Goal: Information Seeking & Learning: Check status

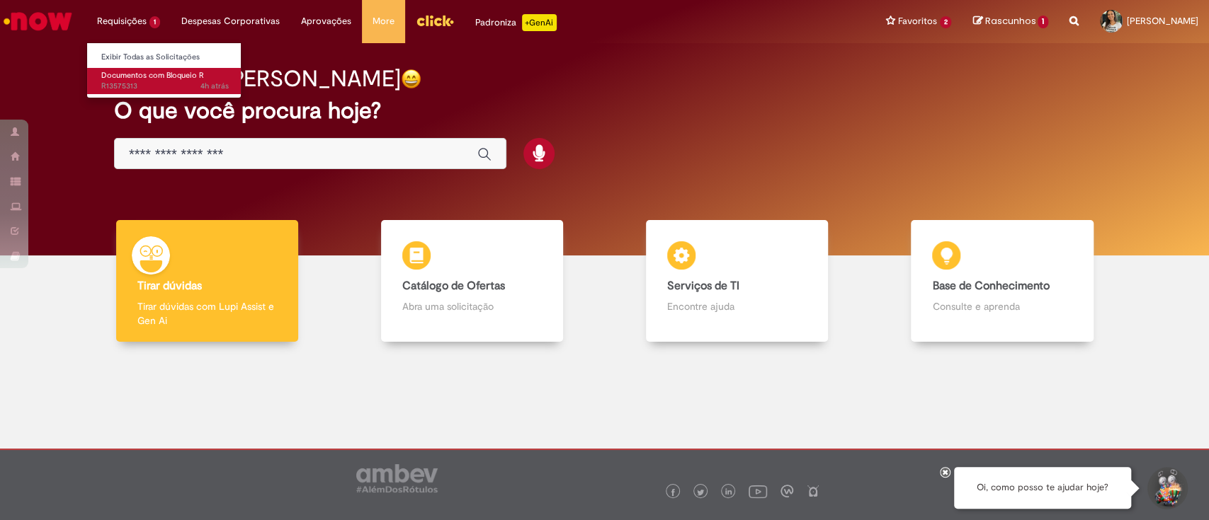
click at [153, 72] on span "Documentos com Bloqueio R" at bounding box center [152, 75] width 103 height 11
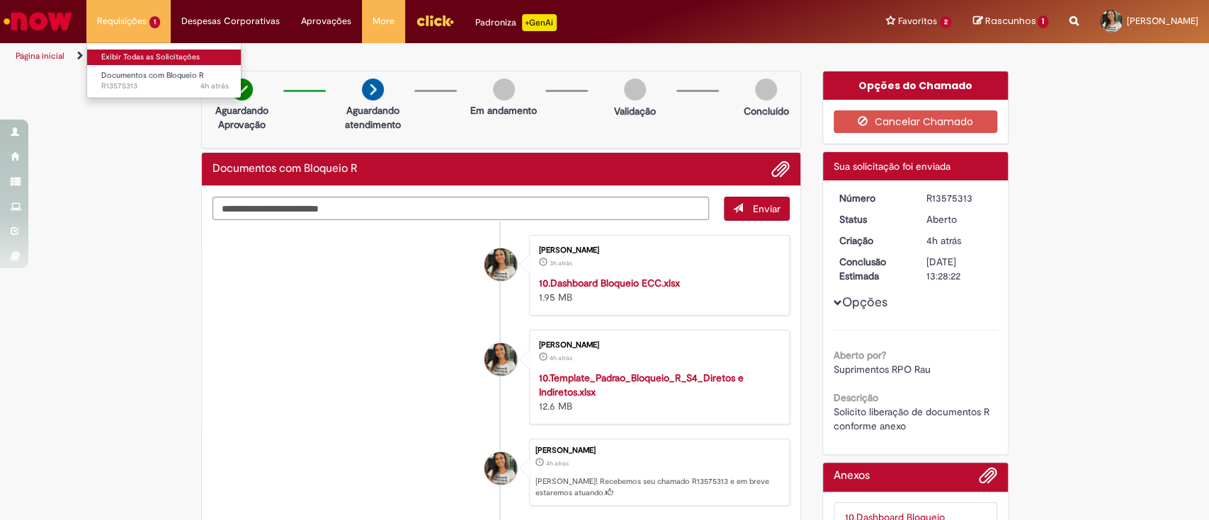
click at [123, 53] on link "Exibir Todas as Solicitações" at bounding box center [165, 58] width 156 height 16
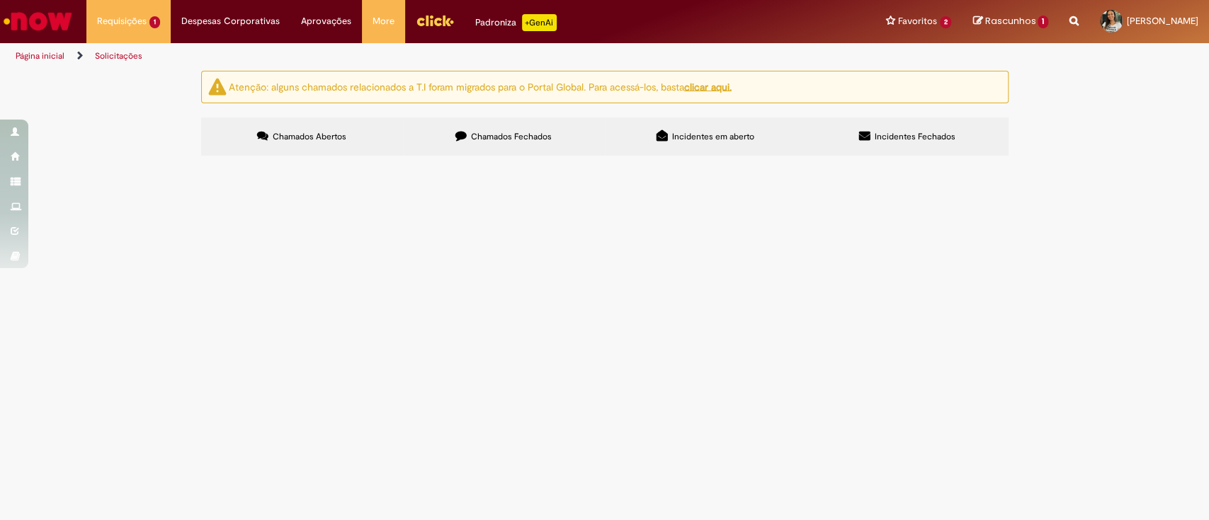
click at [499, 141] on span "Chamados Fechados" at bounding box center [511, 136] width 81 height 11
click at [0, 0] on input "Pesquisar" at bounding box center [0, 0] width 0 height 0
drag, startPoint x: 854, startPoint y: 190, endPoint x: 552, endPoint y: 198, distance: 302.4
click at [0, 0] on div "Itens solicitados Exportar como PDF Exportar como Excel Exportar como CSV Itens…" at bounding box center [0, 0] width 0 height 0
type input "**********"
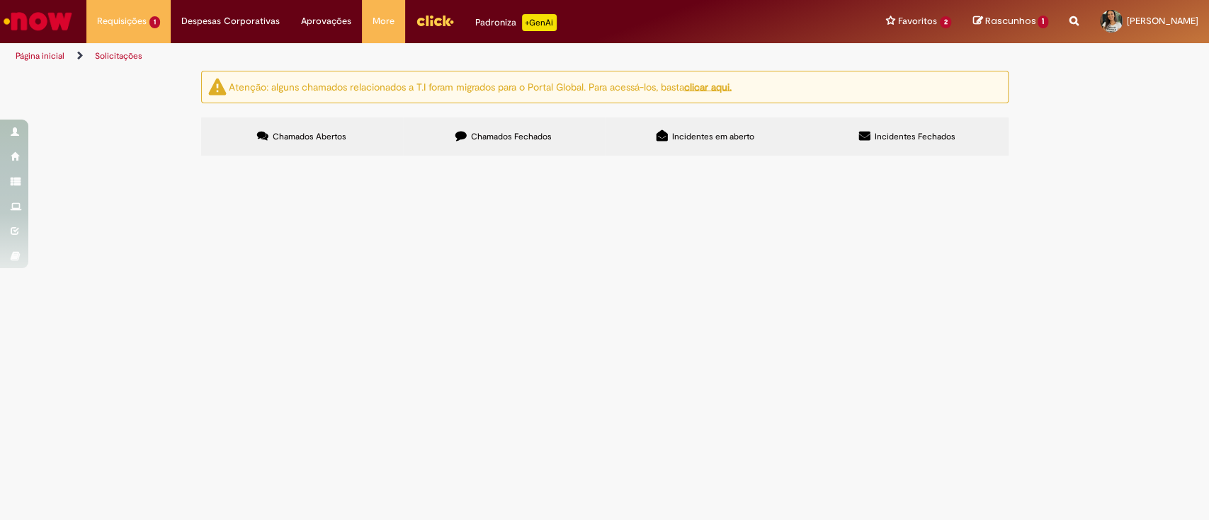
click at [0, 0] on span "Pesquisar" at bounding box center [0, 0] width 0 height 0
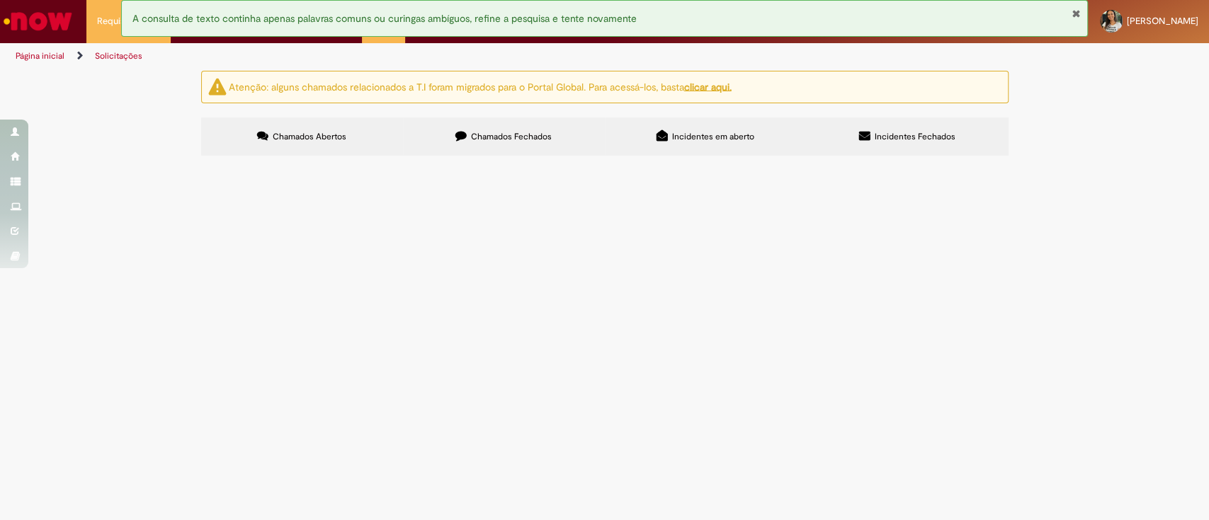
click at [40, 13] on img "Ir para a Homepage" at bounding box center [37, 21] width 73 height 28
click at [1079, 16] on button "Fechar Notificação" at bounding box center [1075, 13] width 9 height 11
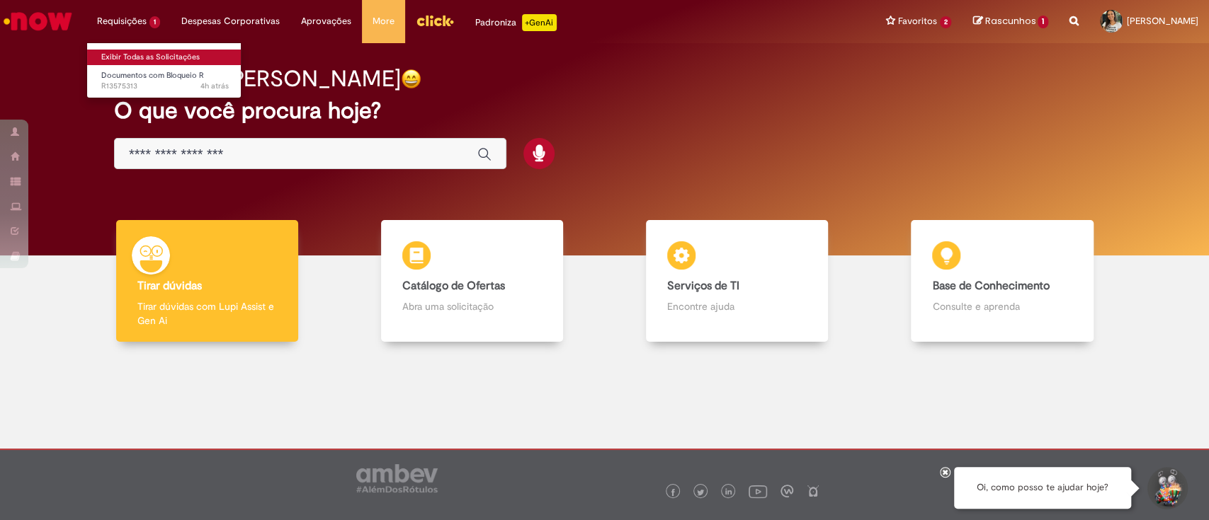
click at [152, 58] on link "Exibir Todas as Solicitações" at bounding box center [165, 58] width 156 height 16
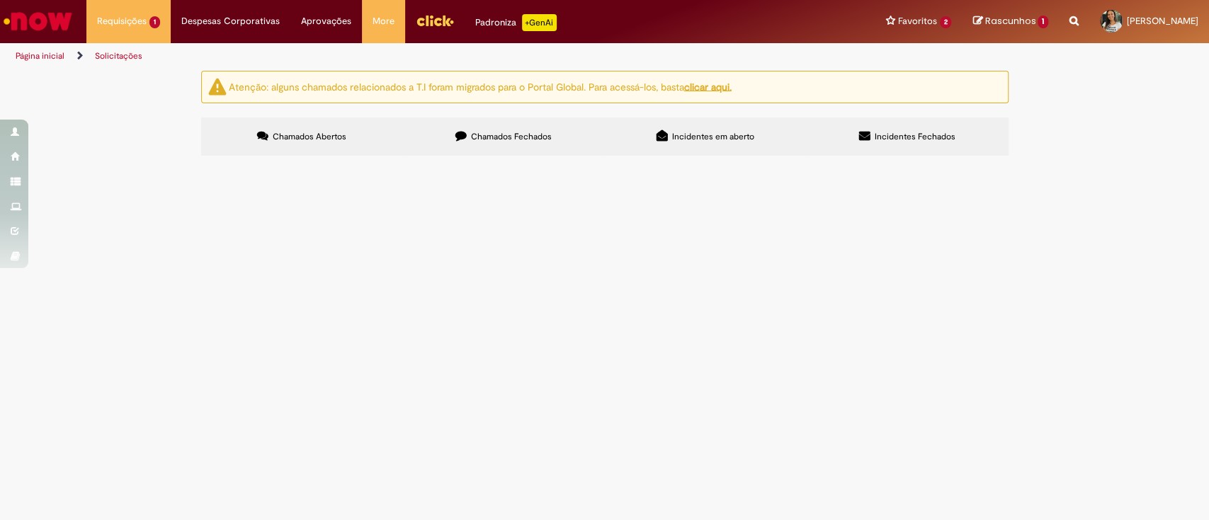
click at [451, 155] on label "Chamados Fechados" at bounding box center [504, 137] width 202 height 38
click at [481, 135] on span "Chamados Fechados" at bounding box center [511, 136] width 81 height 11
drag, startPoint x: 283, startPoint y: 469, endPoint x: 306, endPoint y: 469, distance: 22.7
click at [0, 0] on link "2" at bounding box center [0, 0] width 0 height 0
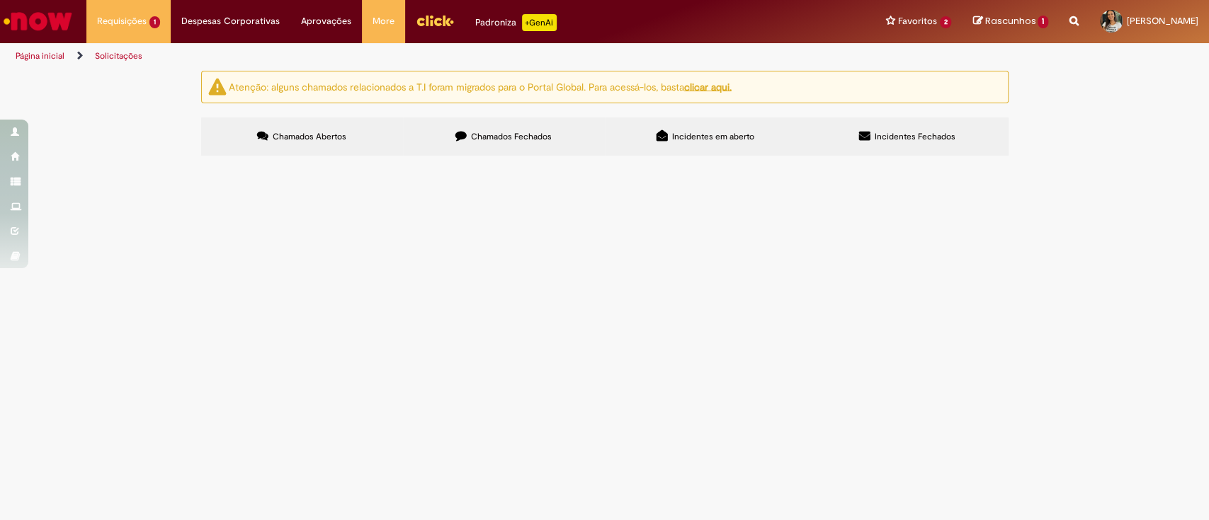
scroll to position [94, 0]
click at [0, 0] on span "Solicito desbloqueio r conforme aneox" at bounding box center [0, 0] width 0 height 0
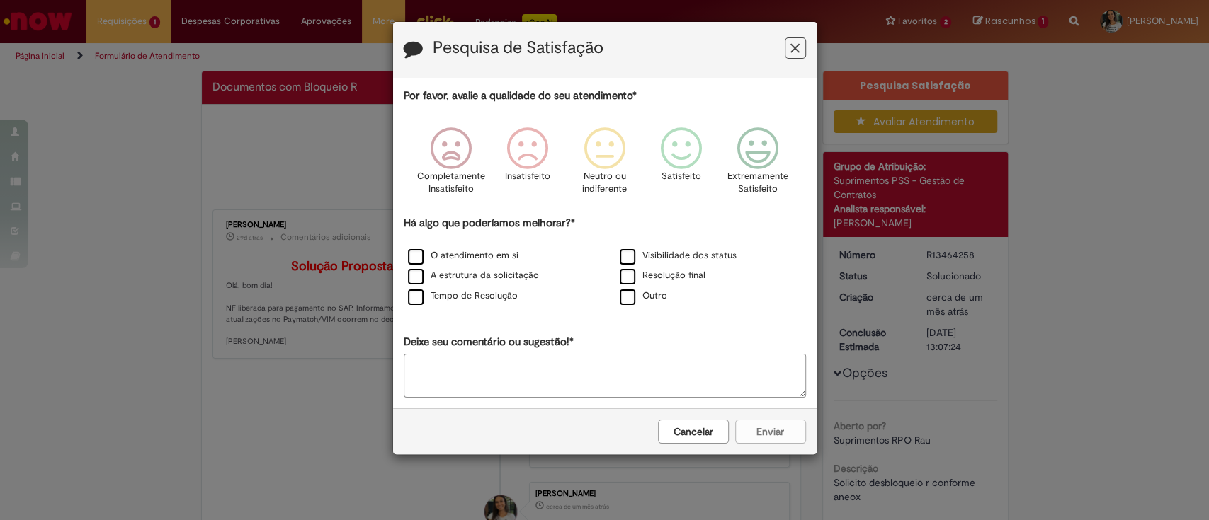
drag, startPoint x: 523, startPoint y: 346, endPoint x: 193, endPoint y: 290, distance: 334.5
click at [193, 290] on div "Pesquisa de Satisfação Por favor, avalie a qualidade do seu atendimento* Comple…" at bounding box center [604, 260] width 1209 height 520
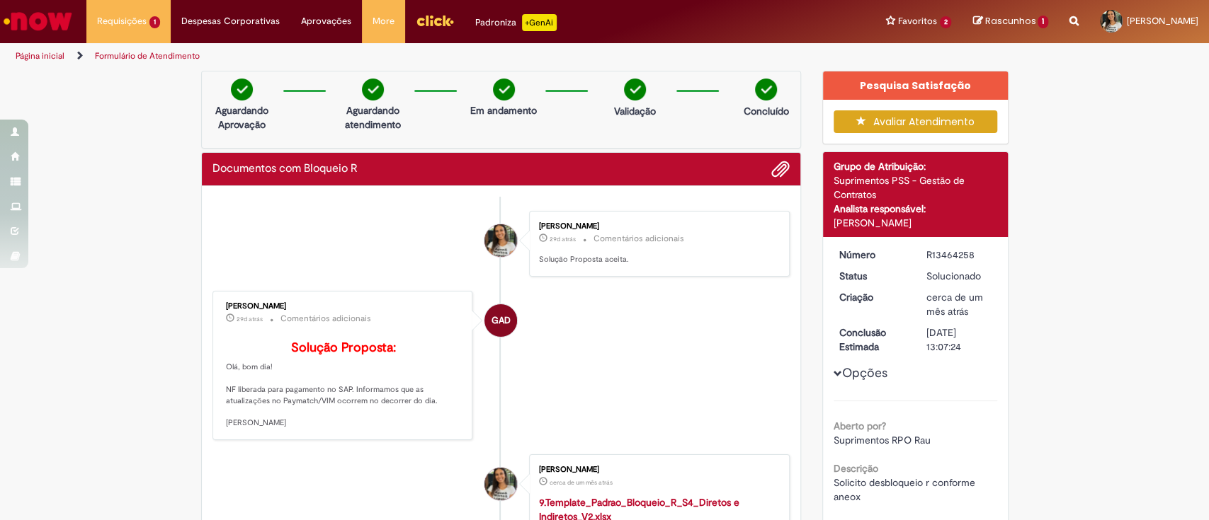
click at [906, 217] on div "Gabriela Alves De Souza" at bounding box center [915, 223] width 164 height 14
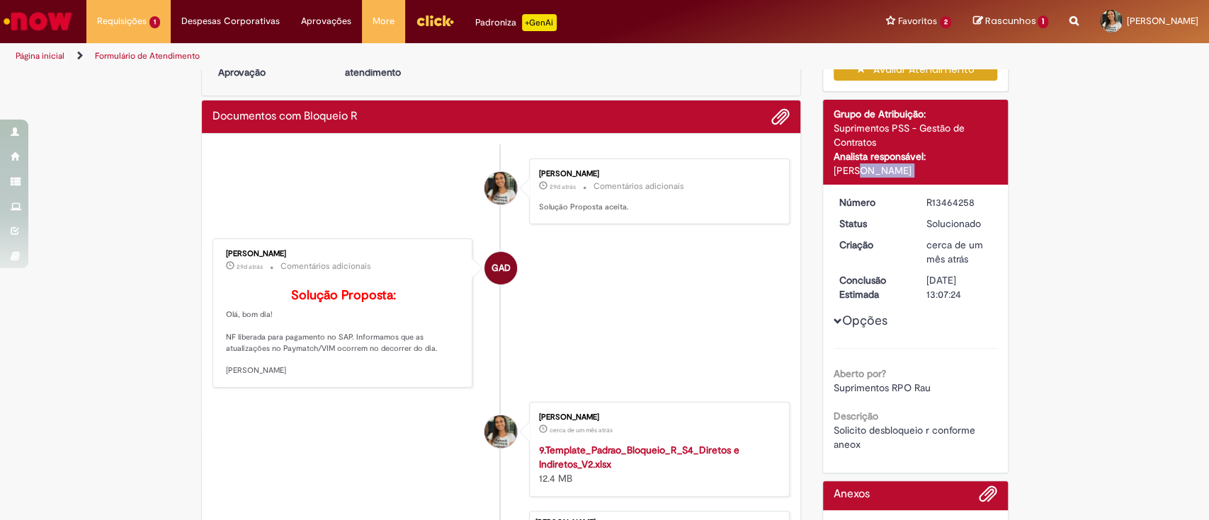
scroll to position [94, 0]
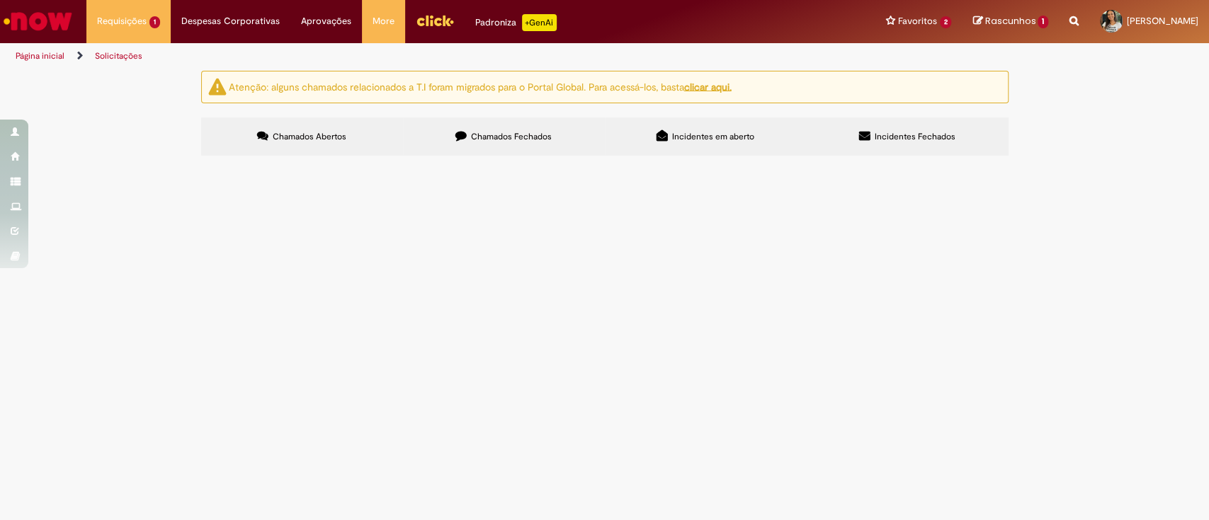
click at [456, 145] on label "Chamados Fechados" at bounding box center [504, 137] width 202 height 38
click at [0, 0] on link "2" at bounding box center [0, 0] width 0 height 0
click at [0, 0] on span "Documentos com Bloqueio R" at bounding box center [0, 0] width 0 height 0
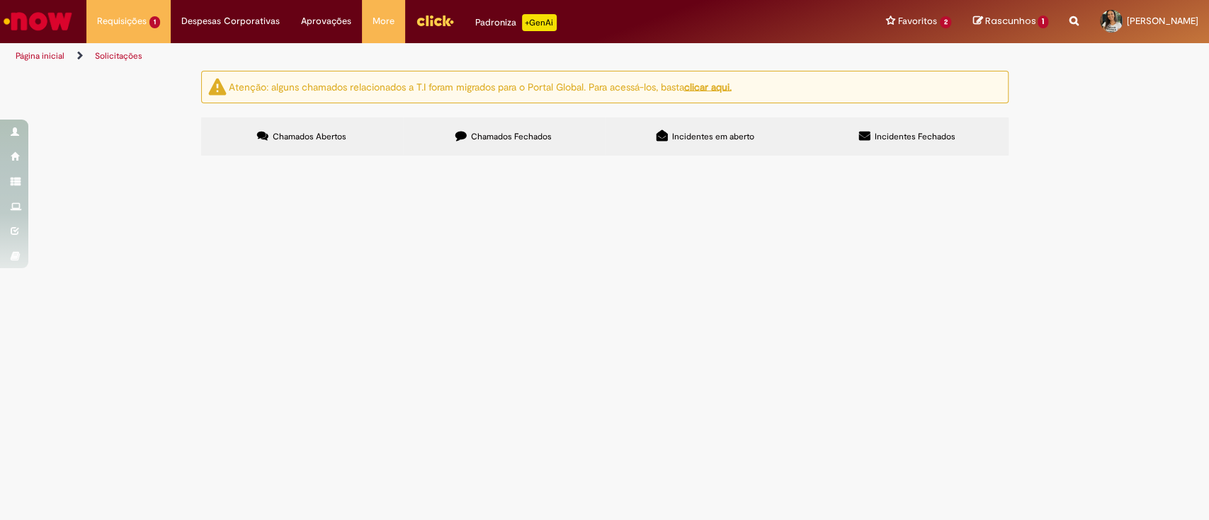
click at [0, 0] on span "Documentos com Bloqueio R" at bounding box center [0, 0] width 0 height 0
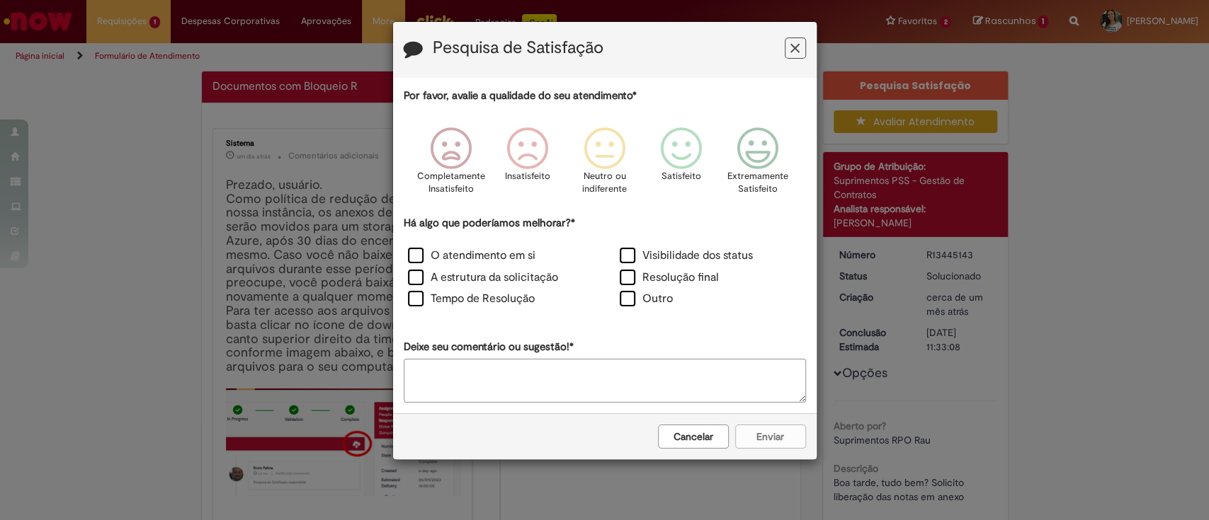
click at [693, 437] on button "Cancelar" at bounding box center [693, 437] width 71 height 24
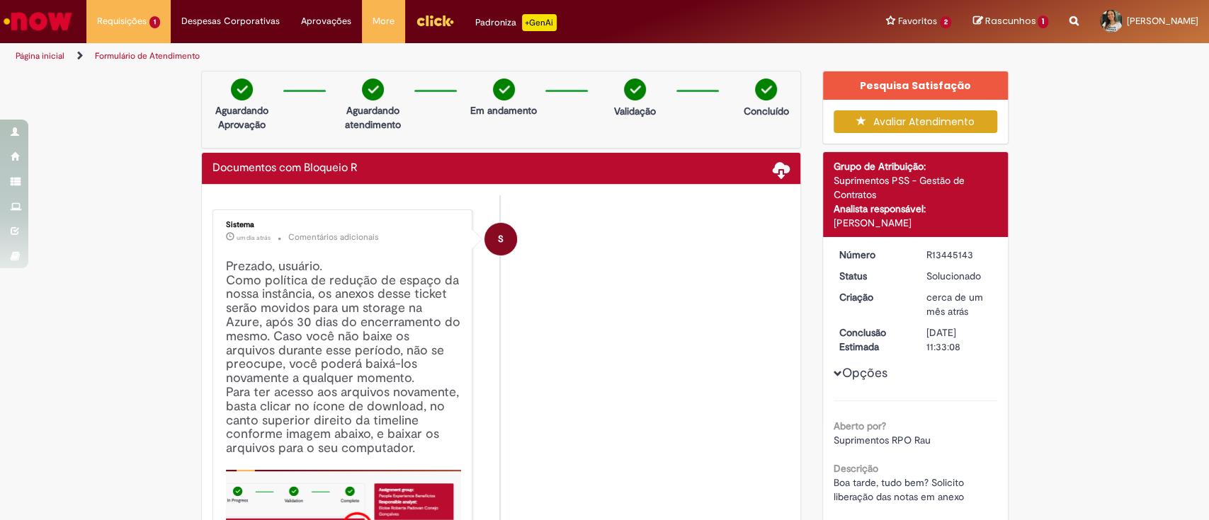
click at [878, 229] on div "Gabriela Alves De Souza" at bounding box center [915, 223] width 164 height 14
copy div "Gabriela Alves De Souza"
click at [940, 249] on div "R13445143" at bounding box center [959, 255] width 66 height 14
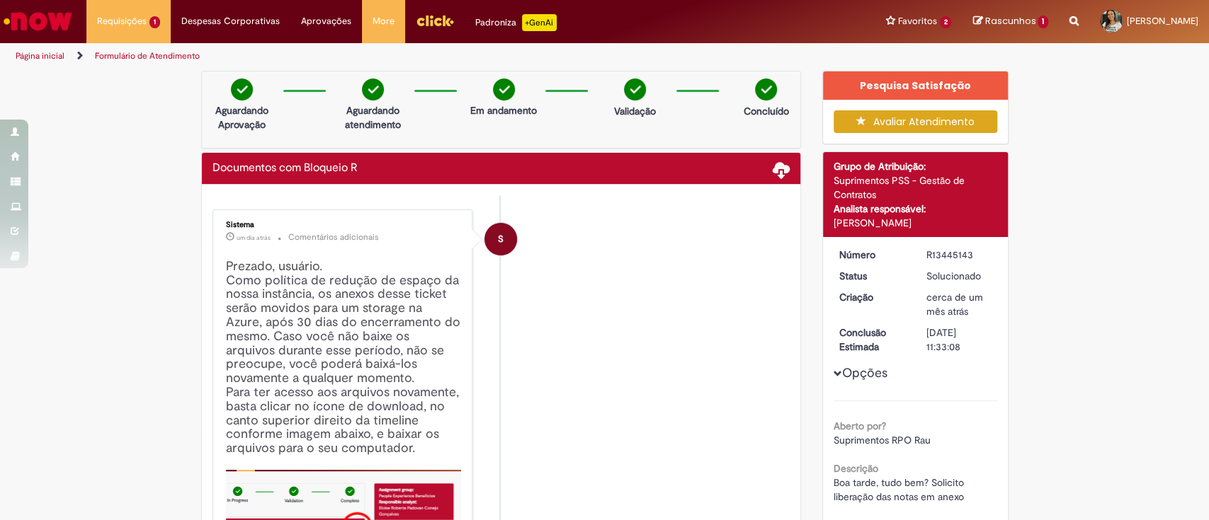
click at [940, 248] on div "R13445143" at bounding box center [959, 255] width 66 height 14
copy div "R13445143"
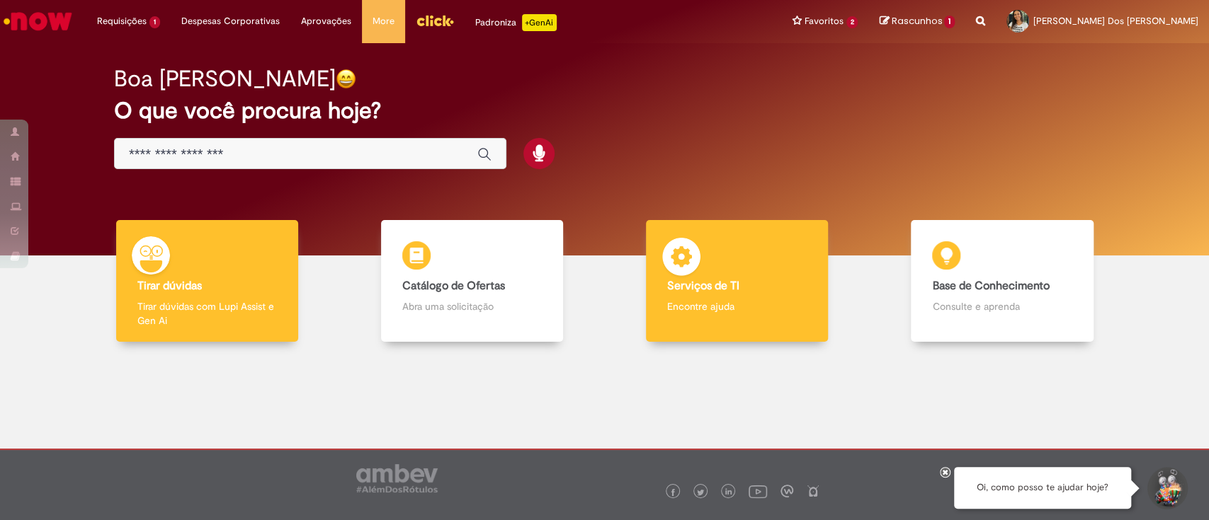
click at [667, 301] on p "Encontre ajuda" at bounding box center [736, 306] width 139 height 14
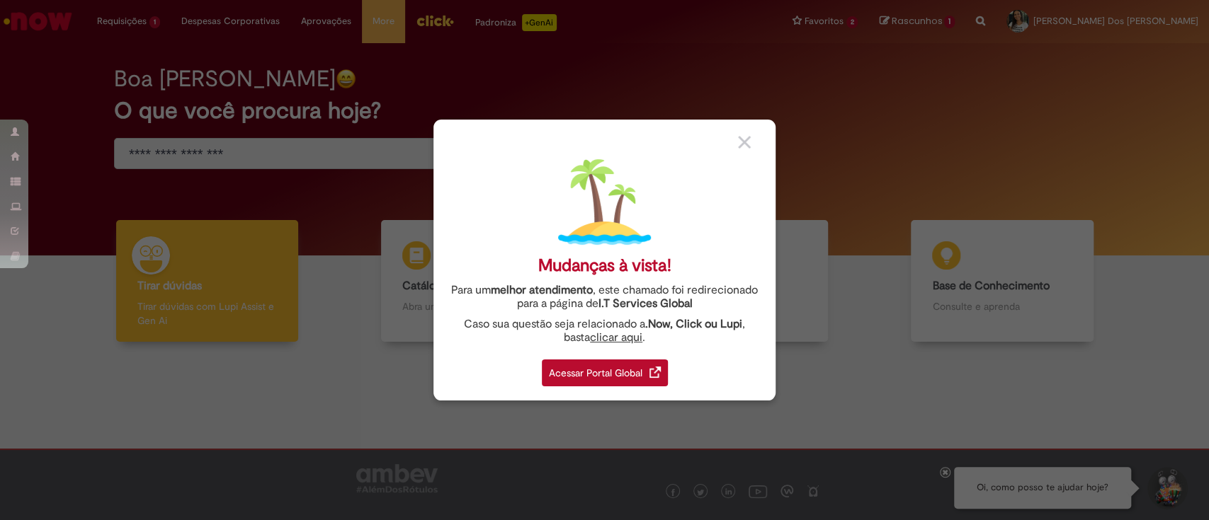
click at [590, 376] on div "Acessar Portal Global" at bounding box center [605, 373] width 126 height 27
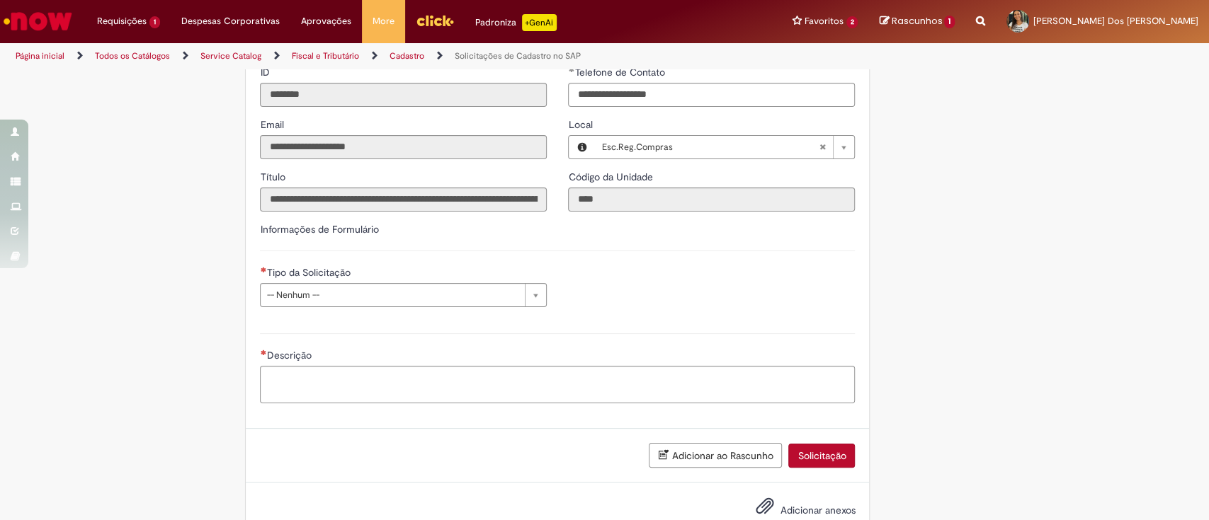
scroll to position [304, 0]
